Goal: Information Seeking & Learning: Learn about a topic

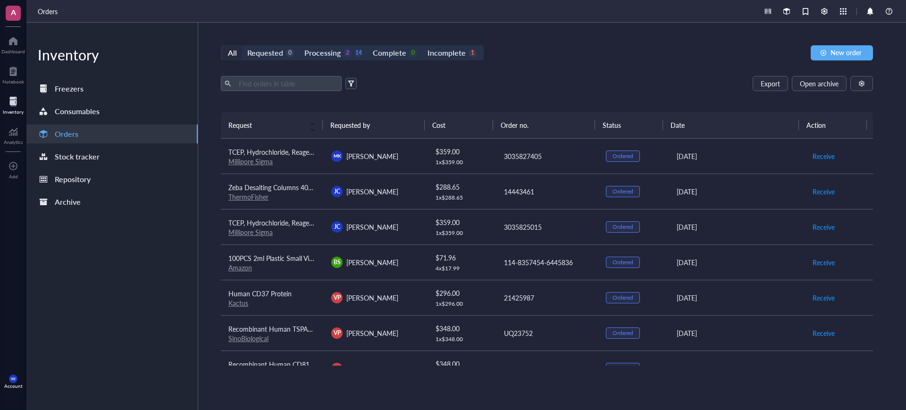
click at [556, 75] on div "All Requested 0 Processing 2 14 Complete 0 Incomplete 1 New order Export Open a…" at bounding box center [546, 216] width 697 height 387
click at [485, 150] on td "$ 359.00 1 x $ 359.00" at bounding box center [461, 156] width 69 height 35
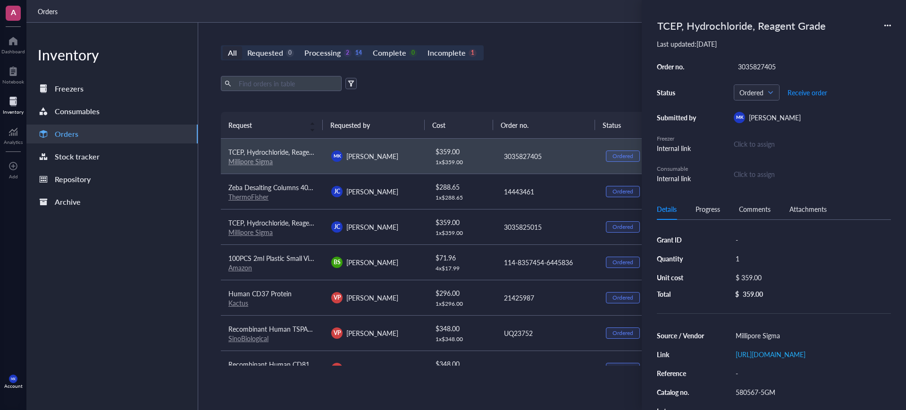
click at [485, 184] on td "$ 288.65 1 x $ 288.65" at bounding box center [461, 191] width 69 height 35
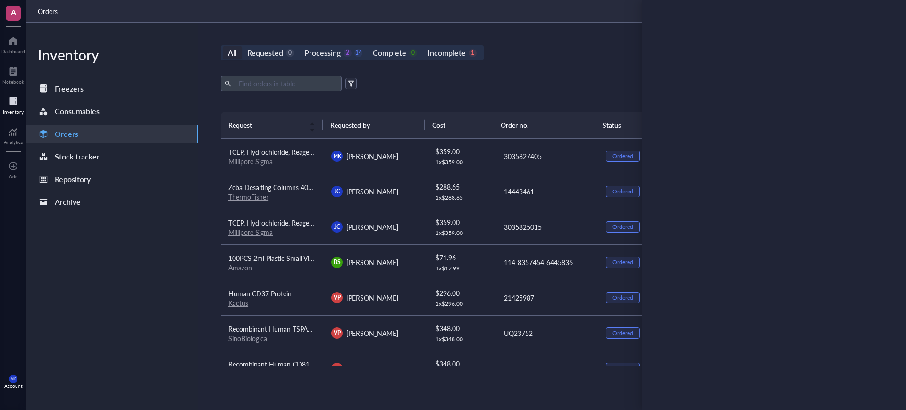
drag, startPoint x: 485, startPoint y: 184, endPoint x: 462, endPoint y: 218, distance: 41.9
click at [462, 218] on div "$ 359.00" at bounding box center [461, 222] width 53 height 10
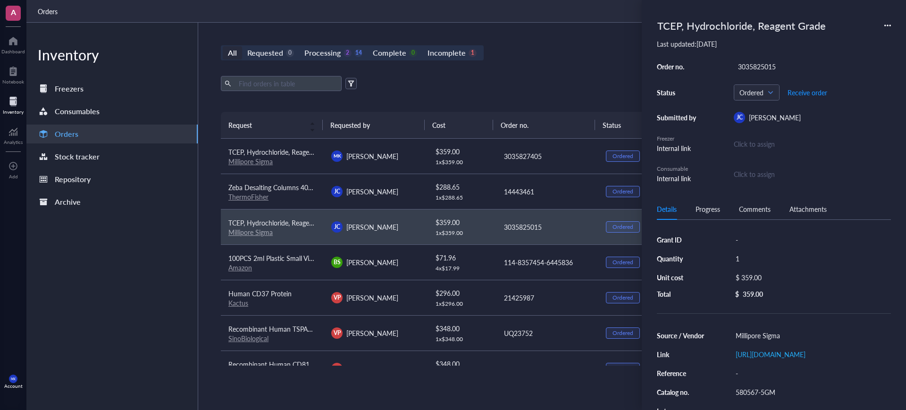
click at [519, 88] on div "Export Open archive" at bounding box center [547, 83] width 652 height 15
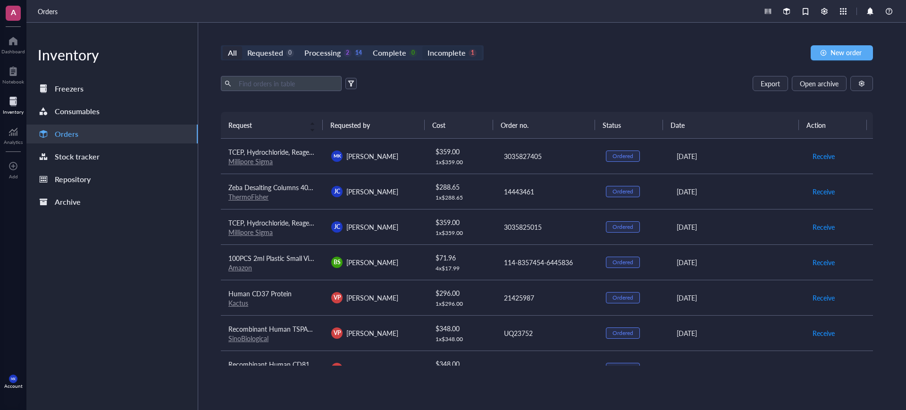
click at [463, 57] on div "Incomplete 1" at bounding box center [451, 52] width 49 height 13
click at [422, 46] on input "Incomplete 1" at bounding box center [422, 46] width 0 height 0
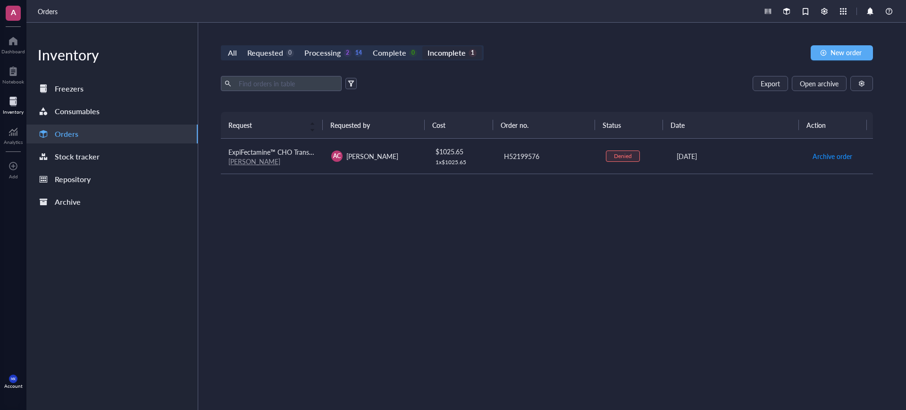
click at [568, 162] on td "H52199576" at bounding box center [546, 156] width 103 height 35
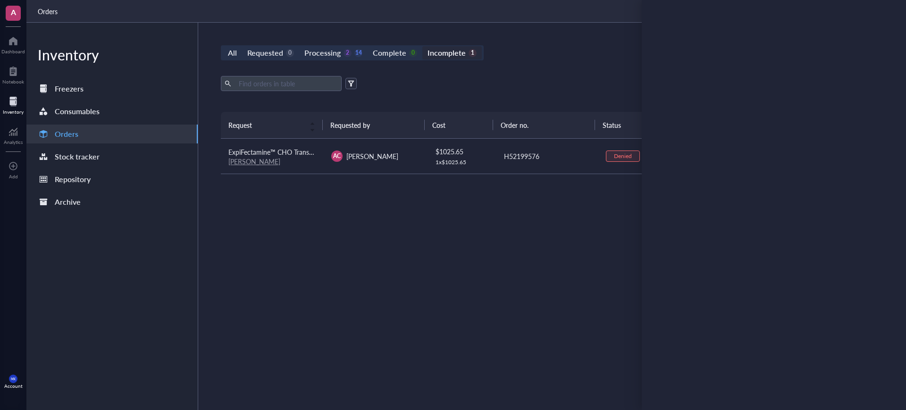
click at [528, 95] on div "Export Open archive Requester Requested on Source / Vendor Last updated" at bounding box center [547, 94] width 652 height 36
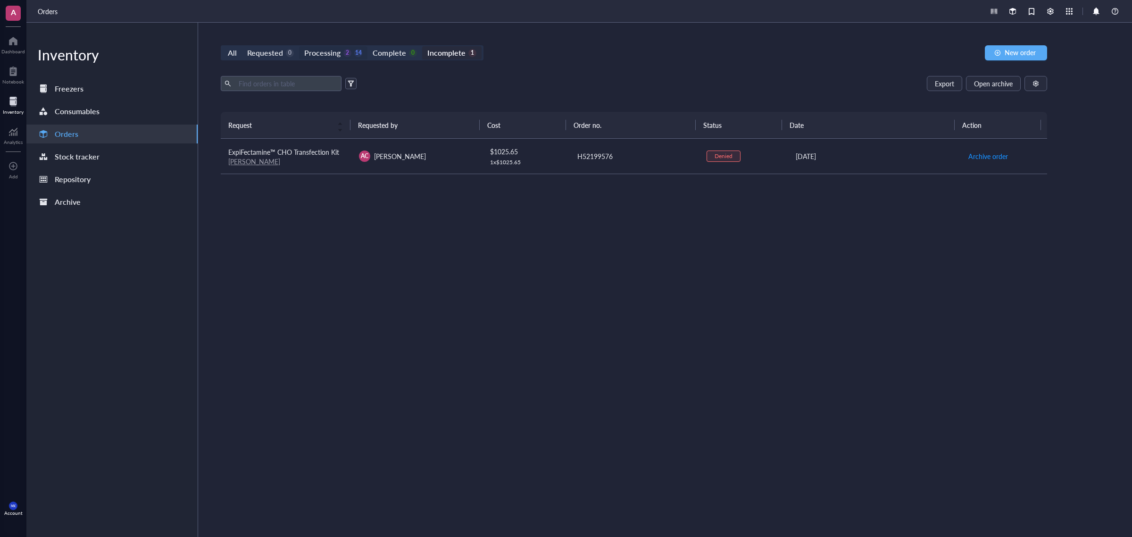
click at [314, 50] on div "Processing" at bounding box center [322, 52] width 36 height 13
click at [299, 46] on input "Processing 2 14" at bounding box center [299, 46] width 0 height 0
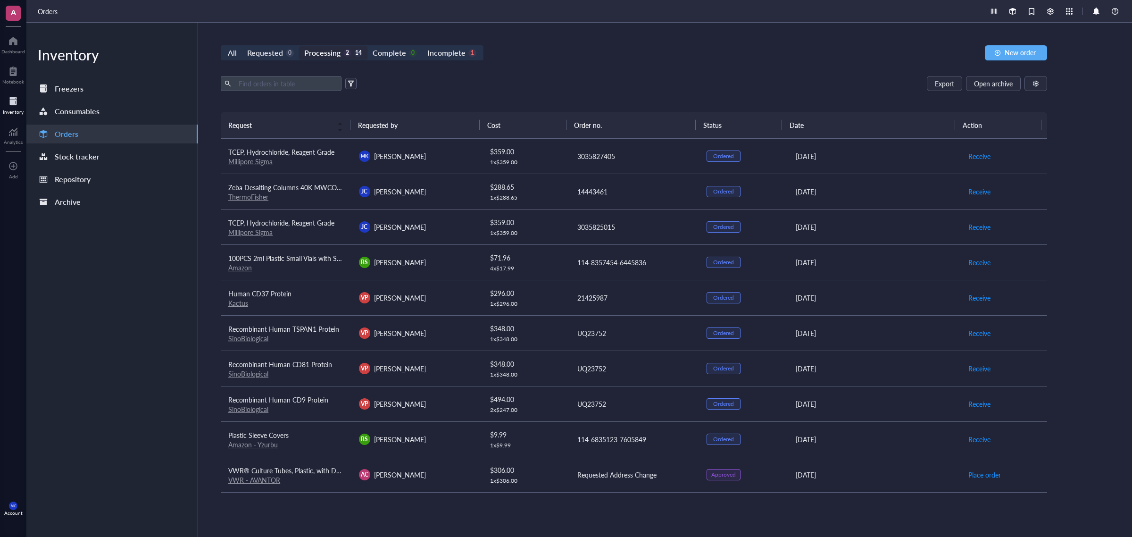
click at [411, 165] on td "[PERSON_NAME] [PERSON_NAME]" at bounding box center [416, 156] width 131 height 35
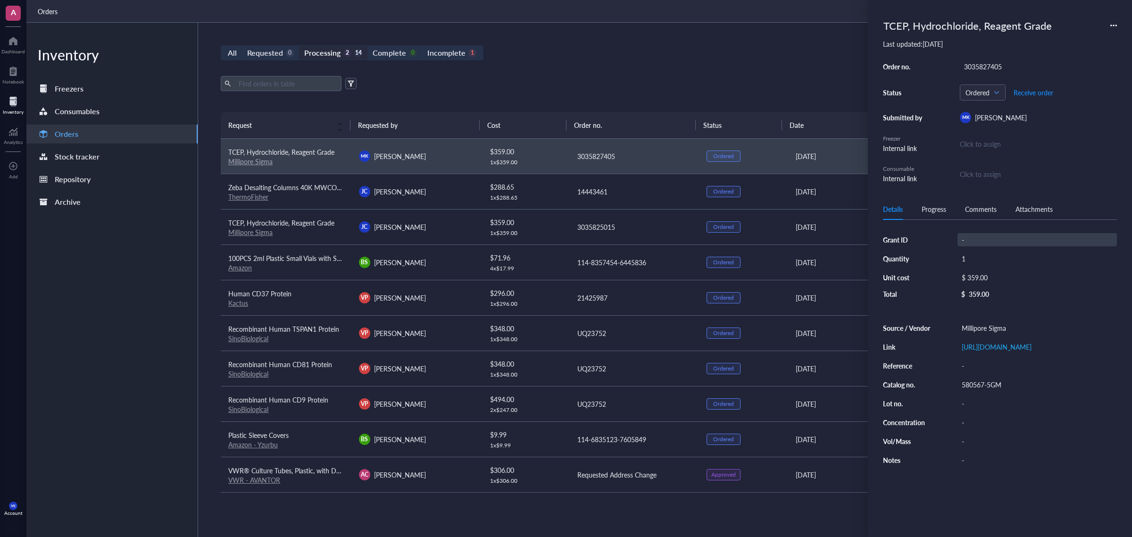
click at [1013, 241] on div "-" at bounding box center [1037, 239] width 159 height 13
type input "Exipided"
click at [1000, 243] on div "Exipided" at bounding box center [1037, 239] width 159 height 13
click at [979, 241] on input "Exipided" at bounding box center [977, 240] width 38 height 12
type input "Expediteded"
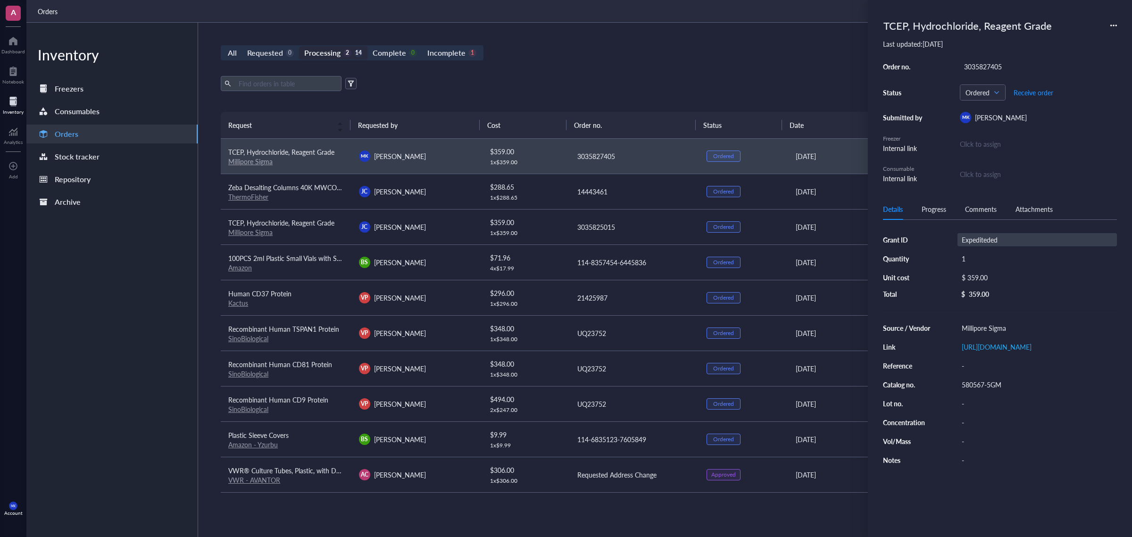
click at [1058, 241] on div "Expediteded" at bounding box center [1037, 239] width 159 height 13
type input "Expedited"
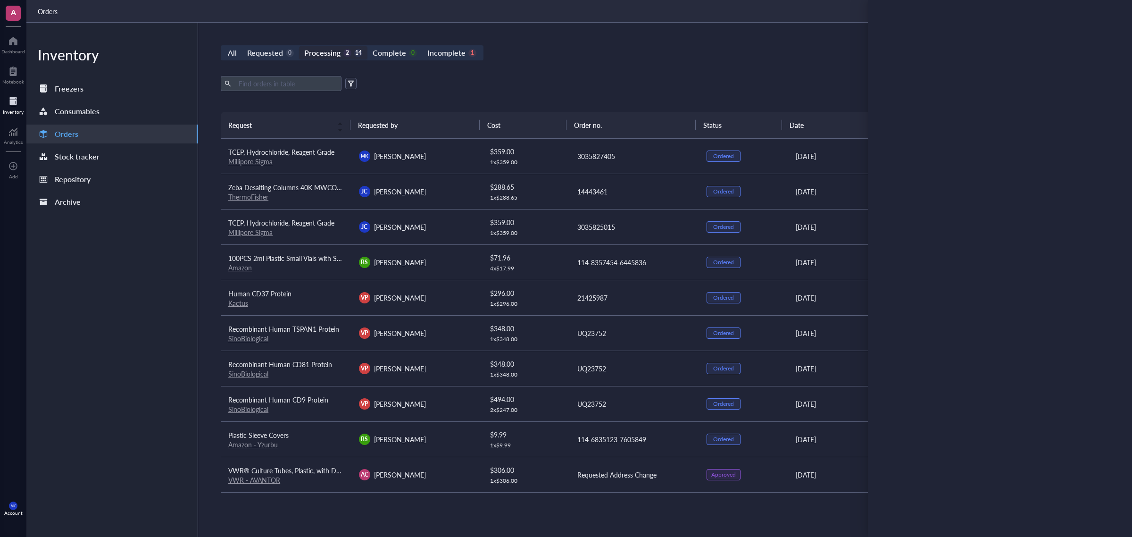
click at [732, 92] on div "Export Open archive Requester Requested on Source / Vendor Last updated" at bounding box center [634, 94] width 826 height 36
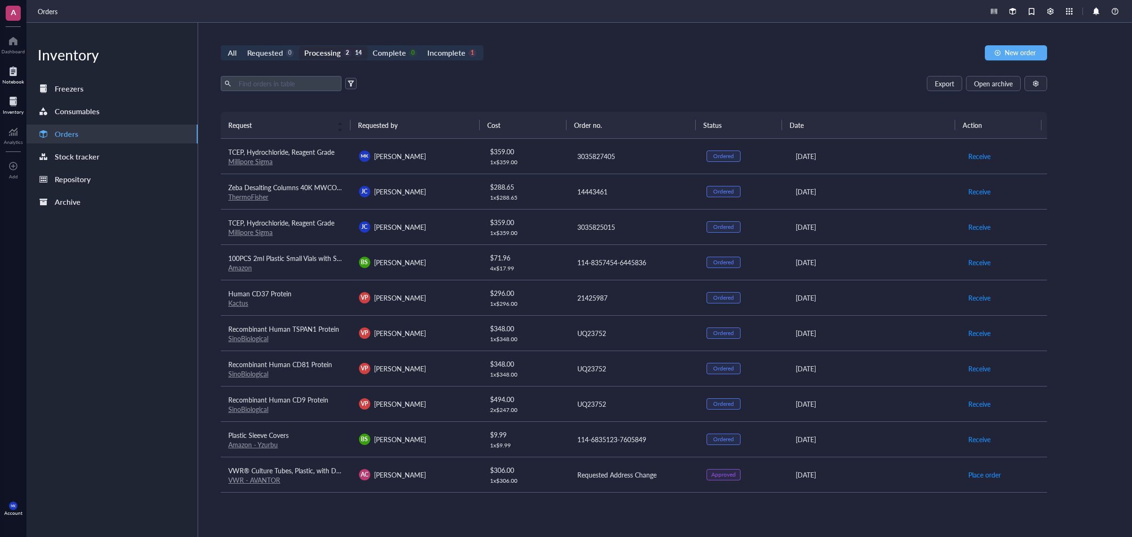
click at [14, 75] on div at bounding box center [13, 71] width 22 height 15
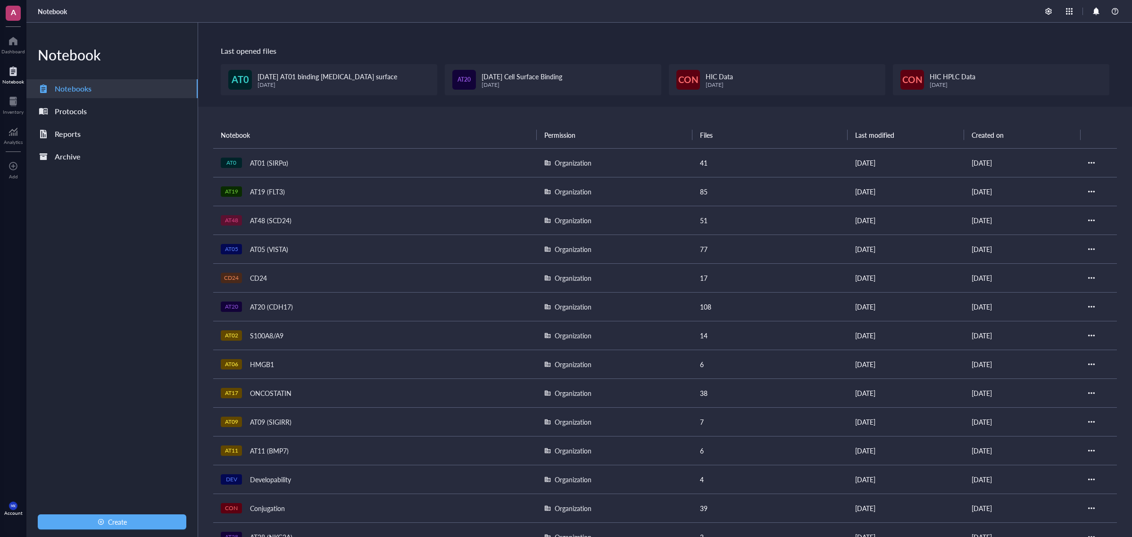
click at [296, 310] on div "AT20 (CDH17)" at bounding box center [271, 306] width 51 height 13
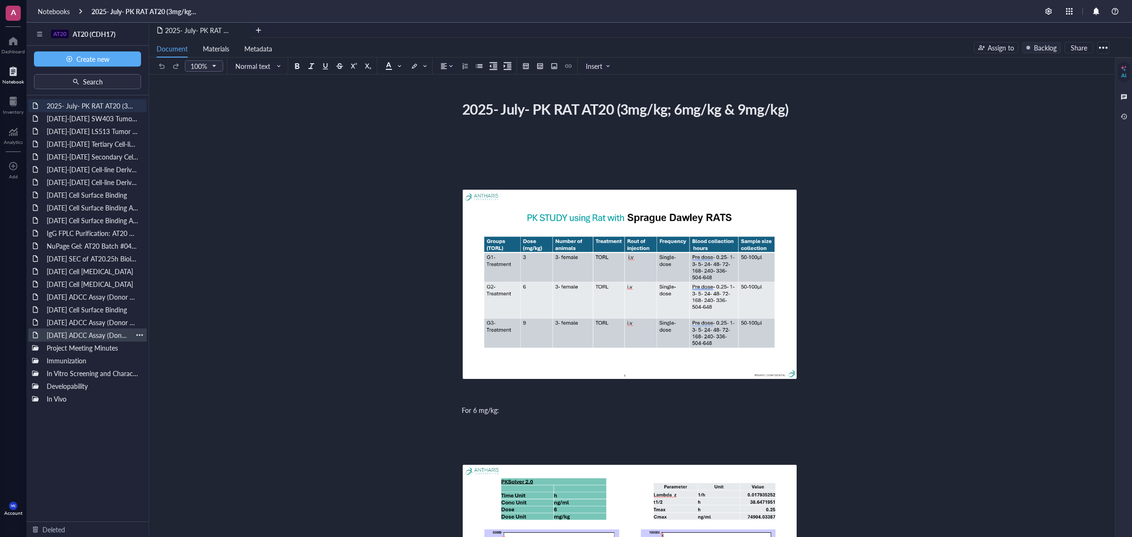
click at [74, 335] on div "[DATE] ADCC Assay (Donor 1 out of 3)" at bounding box center [87, 334] width 90 height 13
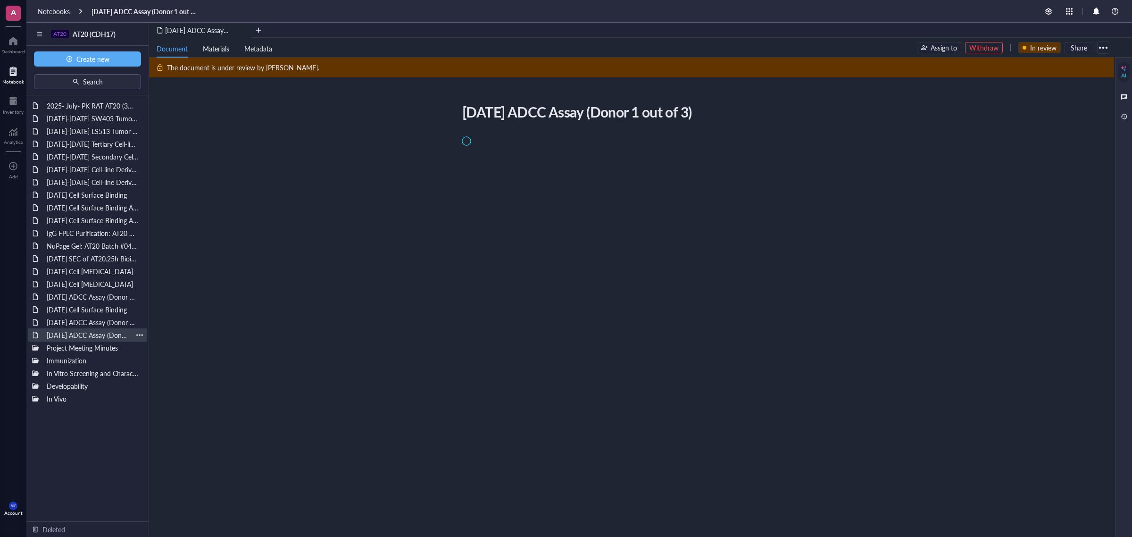
click at [76, 328] on div "[DATE] ADCC Assay (Donor 1 out of 3)" at bounding box center [87, 334] width 90 height 13
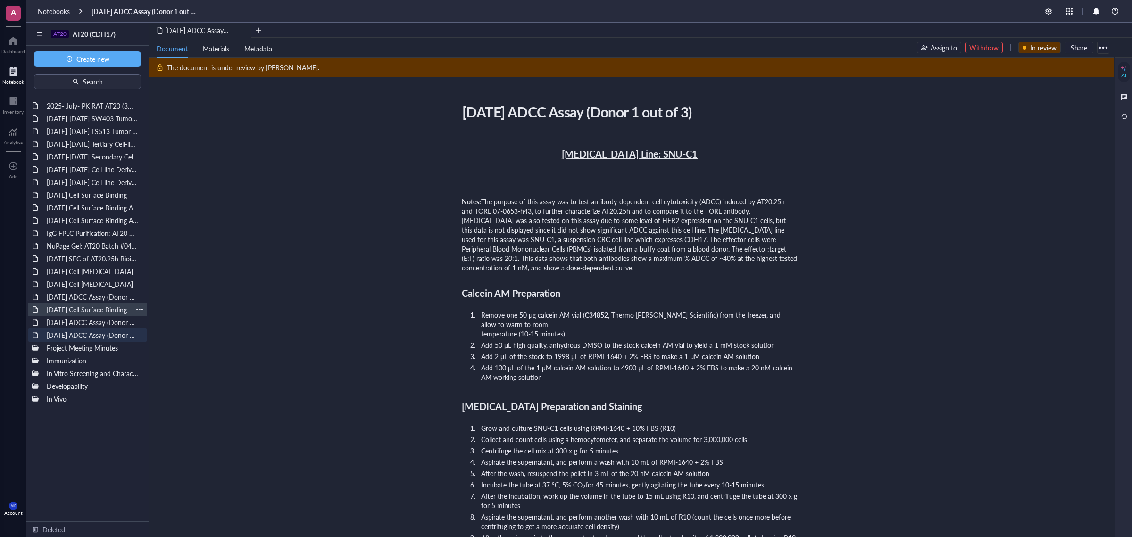
click at [78, 314] on div "[DATE] Cell Surface Binding" at bounding box center [87, 309] width 90 height 13
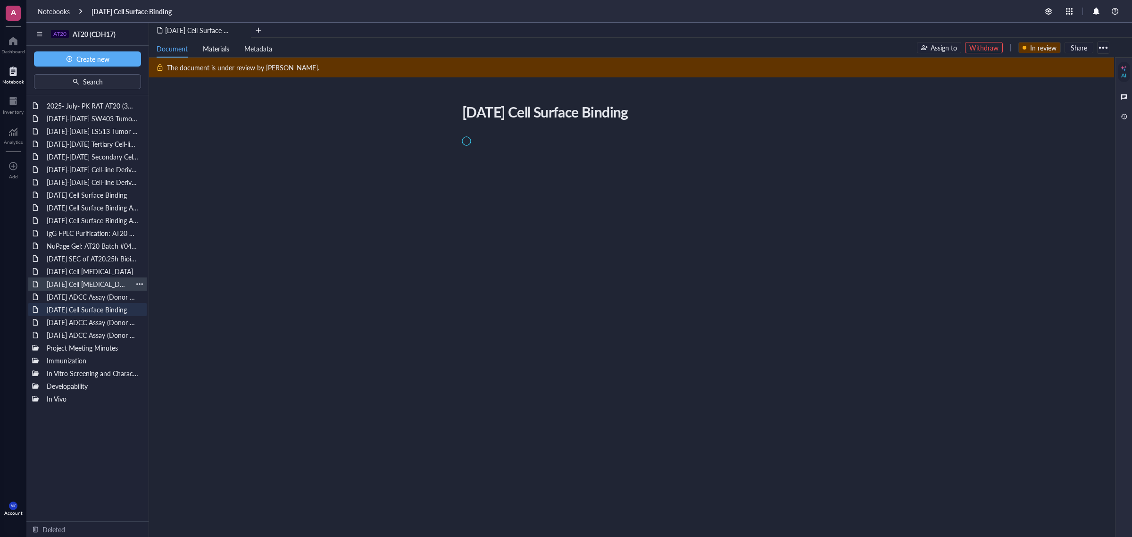
click at [82, 286] on div "[DATE] Cell [MEDICAL_DATA]" at bounding box center [87, 283] width 90 height 13
click at [70, 202] on div "[DATE] Cell Surface Binding Assay" at bounding box center [87, 207] width 90 height 13
click at [81, 153] on div "[DATE]-[DATE] Secondary Cell-line Derived Xenograft (CDX) Model SNU-16" at bounding box center [87, 156] width 90 height 13
